Goal: Complete application form

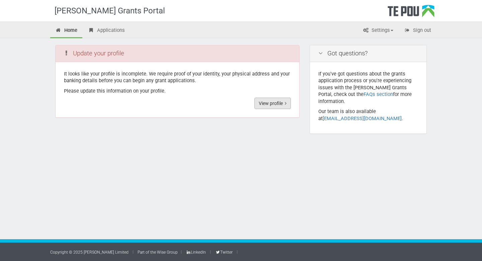
click at [276, 103] on link "View profile" at bounding box center [273, 103] width 37 height 11
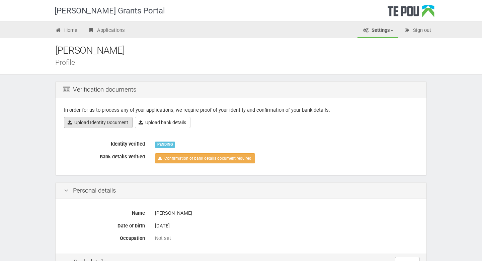
click at [90, 123] on link "Upload Identity Document" at bounding box center [98, 122] width 69 height 11
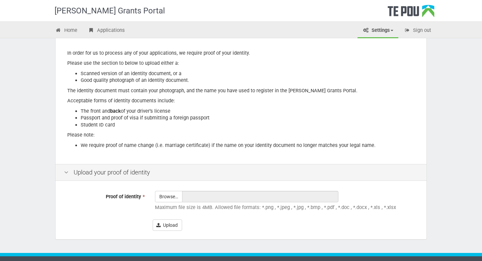
scroll to position [61, 0]
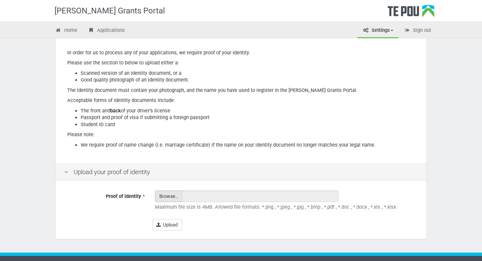
click at [165, 197] on input "Proof of identity *" at bounding box center [168, 215] width 27 height 48
type input "C:\fakepath\passport.pdf"
type input "passport.pdf"
click at [172, 228] on button "Upload" at bounding box center [167, 224] width 29 height 11
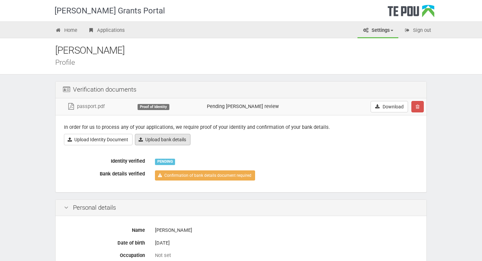
click at [176, 139] on link "Upload bank details" at bounding box center [163, 139] width 56 height 11
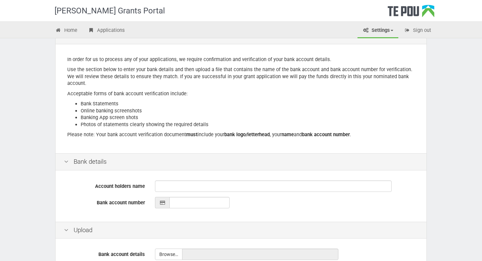
scroll to position [53, 0]
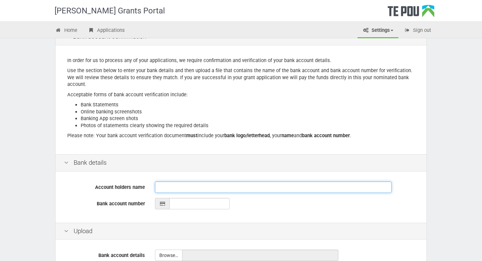
click at [164, 185] on input "Account holders name" at bounding box center [273, 186] width 237 height 11
type input "Laviza Abdul"
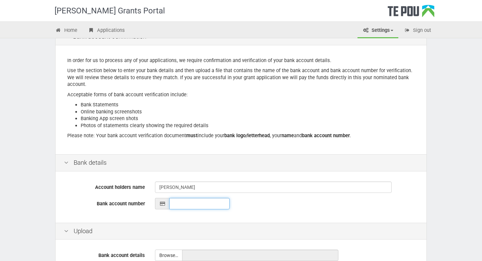
type input "__-____-_______-___"
click at [191, 207] on input "__-____-_______-___" at bounding box center [200, 203] width 60 height 11
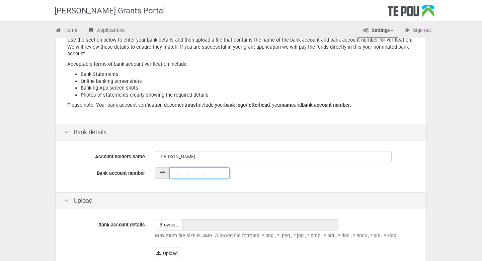
scroll to position [88, 0]
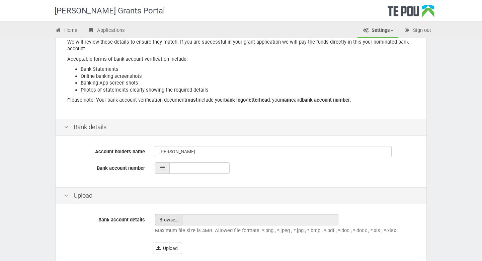
click at [165, 222] on input "file" at bounding box center [168, 219] width 27 height 11
type input "C:\fakepath\Laviza Abdul.docx"
type input "Laviza Abdul.docx"
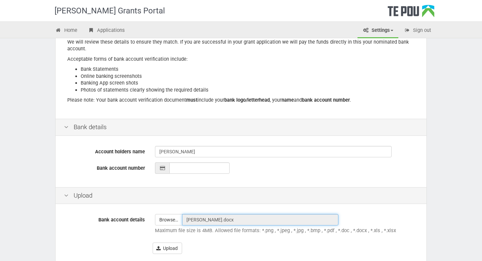
click at [221, 223] on input "Laviza Abdul.docx" at bounding box center [260, 219] width 156 height 11
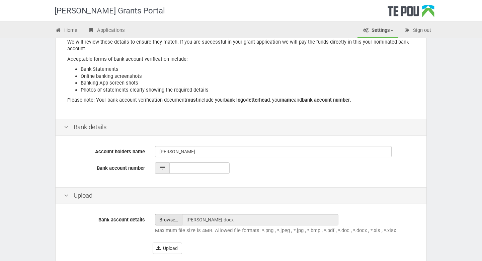
click at [169, 218] on input "file" at bounding box center [168, 219] width 27 height 11
type input "C:\fakepath\Uvpz8vs8_Proof_of_Account_2025-10-13.pdf"
type input "Uvpz8vs8_Proof_of_Account_2025-10-13.pdf"
click at [176, 169] on input "__-____-_______-___" at bounding box center [200, 167] width 60 height 11
paste input "06-0185-0971144-00"
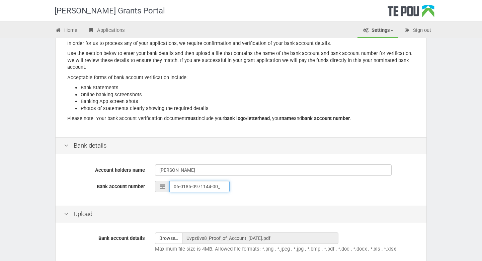
scroll to position [125, 0]
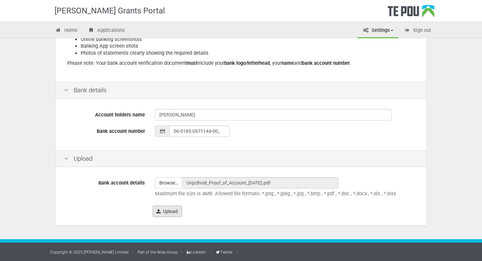
type input "06-0185-0971144-00"
click at [163, 213] on button "Upload" at bounding box center [167, 210] width 29 height 11
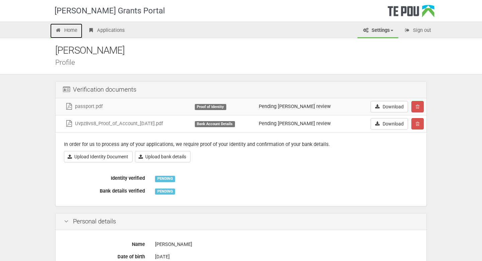
click at [73, 29] on link "Home" at bounding box center [66, 30] width 32 height 15
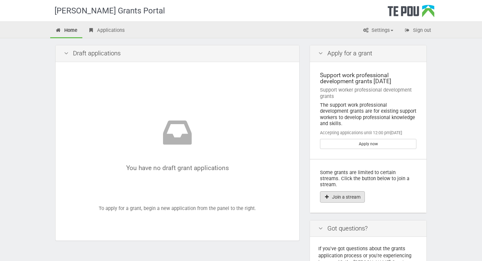
click at [355, 191] on button "Join a stream" at bounding box center [342, 196] width 45 height 11
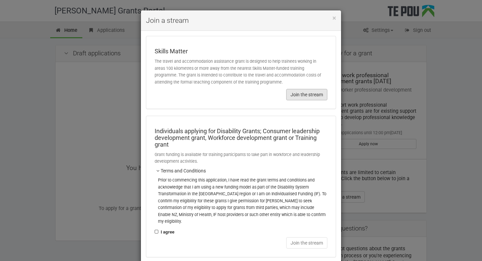
scroll to position [29, 0]
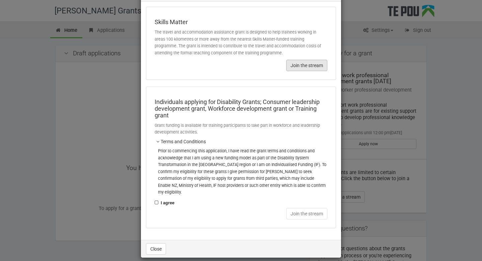
click at [305, 69] on button "Join the stream" at bounding box center [306, 65] width 41 height 11
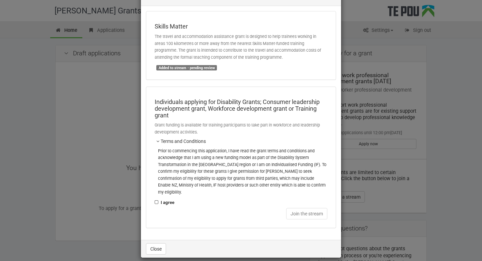
scroll to position [0, 0]
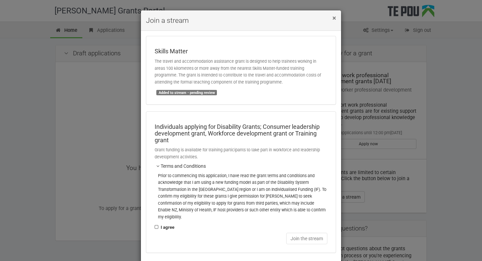
click at [335, 20] on span "×" at bounding box center [335, 18] width 4 height 8
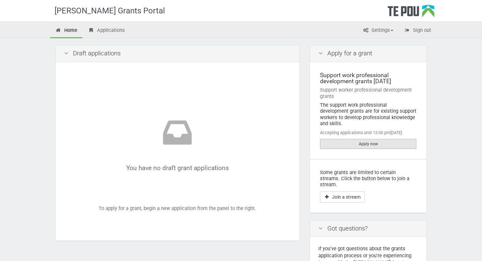
click at [371, 139] on link "Apply now" at bounding box center [368, 144] width 96 height 10
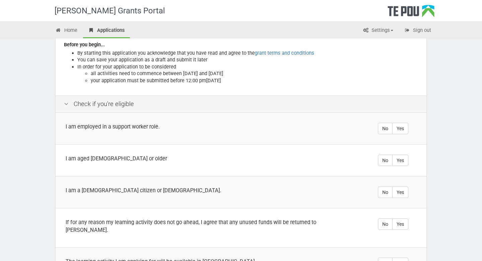
scroll to position [110, 0]
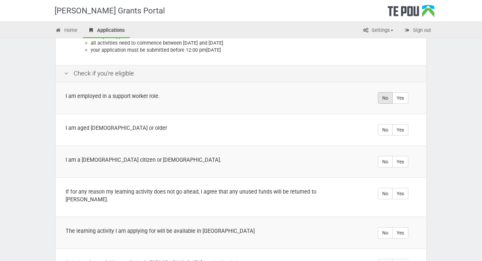
click at [389, 93] on label "No" at bounding box center [385, 97] width 15 height 11
radio input "true"
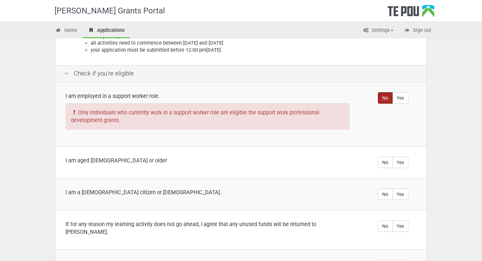
click at [384, 98] on label "No" at bounding box center [385, 97] width 15 height 11
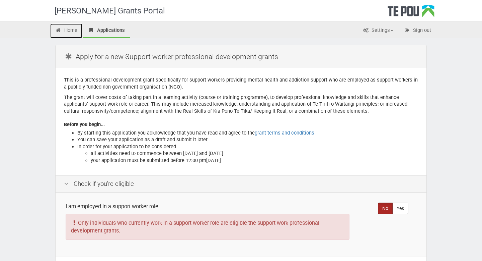
click at [71, 32] on link "Home" at bounding box center [66, 30] width 32 height 15
